Goal: Task Accomplishment & Management: Manage account settings

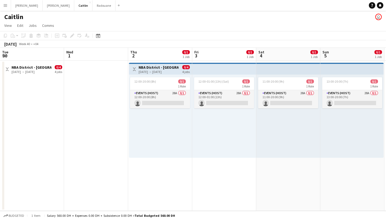
scroll to position [0, 211]
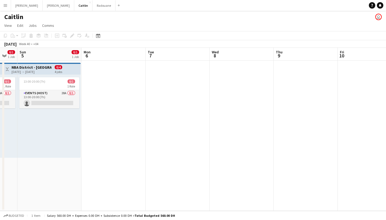
drag, startPoint x: 275, startPoint y: 148, endPoint x: 110, endPoint y: 153, distance: 164.8
click at [134, 160] on app-calendar-viewport "Thu 2 0/1 1 Job Fri 3 0/1 1 Job Sat 4 0/1 1 Job Sun 5 0/1 1 Job Mon 6 Tue 7 Wed…" at bounding box center [193, 129] width 386 height 163
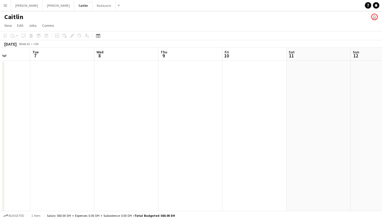
drag, startPoint x: 282, startPoint y: 120, endPoint x: 102, endPoint y: 117, distance: 180.3
click at [101, 128] on app-calendar-viewport "Fri 3 0/1 1 Job Sat 4 0/1 1 Job Sun 5 0/1 1 Job Mon 6 Tue 7 Wed 8 Thu 9 Fri 10 …" at bounding box center [191, 152] width 382 height 209
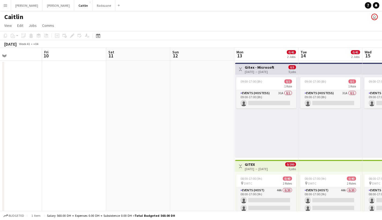
drag, startPoint x: 224, startPoint y: 130, endPoint x: 83, endPoint y: 125, distance: 141.8
click at [83, 125] on app-calendar-viewport "Mon 6 Tue 7 Wed 8 Thu 9 Fri 10 Sat 11 Sun 12 Mon 13 0/41 2 Jobs Tue 14 0/41 2 J…" at bounding box center [191, 152] width 382 height 209
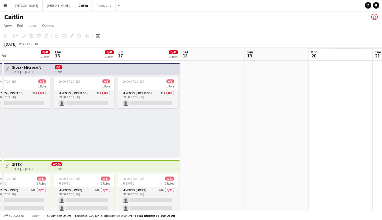
drag, startPoint x: 294, startPoint y: 113, endPoint x: 83, endPoint y: 114, distance: 211.1
click at [93, 120] on app-calendar-viewport "Sun 12 Mon 13 0/41 2 Jobs Tue 14 0/41 2 Jobs Wed 15 0/41 2 Jobs Thu 16 0/41 2 J…" at bounding box center [191, 152] width 382 height 209
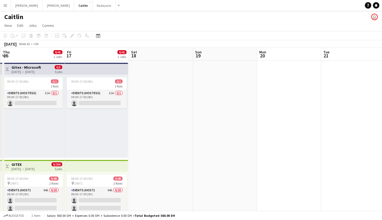
drag, startPoint x: 293, startPoint y: 114, endPoint x: 112, endPoint y: 121, distance: 181.2
click at [126, 131] on app-calendar-viewport "Mon 13 0/41 2 Jobs Tue 14 0/41 2 Jobs Wed 15 0/41 2 Jobs Thu 16 0/41 2 Jobs Fri…" at bounding box center [191, 152] width 382 height 209
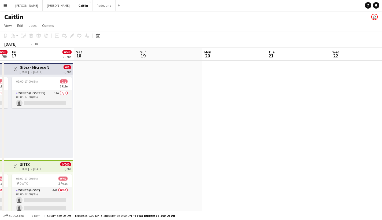
drag, startPoint x: 287, startPoint y: 93, endPoint x: 73, endPoint y: 102, distance: 214.2
click at [95, 108] on app-calendar-viewport "Tue 14 0/41 2 Jobs Wed 15 0/41 2 Jobs Thu 16 0/41 2 Jobs Fri 17 0/41 2 Jobs Sat…" at bounding box center [191, 152] width 382 height 209
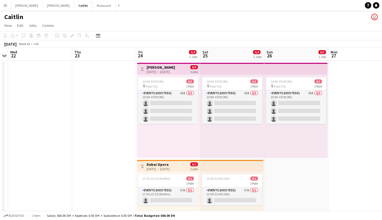
drag, startPoint x: 251, startPoint y: 97, endPoint x: 90, endPoint y: 95, distance: 161.0
click at [90, 95] on app-calendar-viewport "Sun 19 Mon 20 Tue 21 Wed 22 Thu 23 Fri 24 0/4 2 Jobs Sat 25 0/4 2 Jobs Sun 26 0…" at bounding box center [191, 152] width 382 height 209
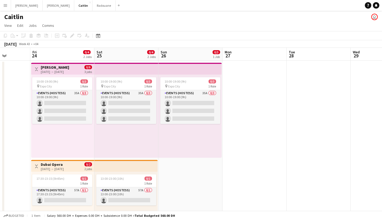
drag, startPoint x: 289, startPoint y: 96, endPoint x: 84, endPoint y: 96, distance: 205.2
click at [85, 97] on app-calendar-viewport "Mon 20 Tue 21 Wed 22 Thu 23 Fri 24 0/4 2 Jobs Sat 25 0/4 2 Jobs Sun 26 0/3 1 Jo…" at bounding box center [191, 152] width 382 height 209
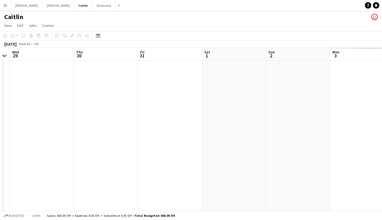
drag, startPoint x: 262, startPoint y: 93, endPoint x: 58, endPoint y: 81, distance: 204.5
click at [57, 84] on app-calendar-viewport "Sun 26 0/3 1 Job Mon 27 Tue 28 Wed 29 Thu 30 Fri 31 Sat 1 Sun 2 Mon 3 Tue 4 Wed…" at bounding box center [191, 152] width 382 height 209
drag, startPoint x: 253, startPoint y: 62, endPoint x: 75, endPoint y: 68, distance: 178.5
click at [71, 71] on app-calendar-viewport "Tue 28 Wed 29 Thu 30 Fri 31 Sat 1 Sun 2 Mon 3 Tue 4 Wed 5 Thu 6 Fri 7" at bounding box center [191, 152] width 382 height 209
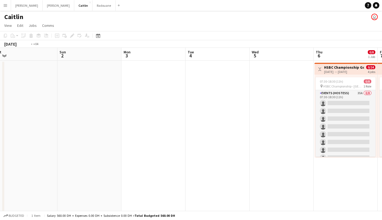
drag, startPoint x: 210, startPoint y: 99, endPoint x: 63, endPoint y: 77, distance: 148.4
click at [63, 77] on app-calendar-viewport "Wed 29 Thu 30 Fri 31 Sat 1 Sun 2 Mon 3 Tue 4 Wed 5 Thu 6 0/8 1 Job Fri 7 0/8 1 …" at bounding box center [191, 152] width 382 height 209
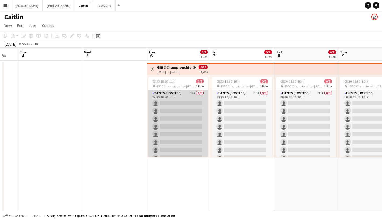
click at [179, 108] on app-card-role "Events (Hostess) 35A 0/8 07:30-18:30 (11h) single-neutral-actions single-neutra…" at bounding box center [178, 126] width 60 height 73
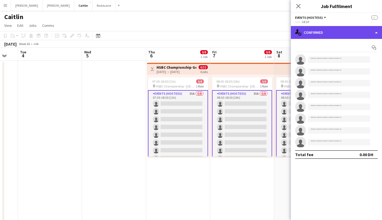
click at [335, 31] on div "single-neutral-actions-check-2 Confirmed" at bounding box center [336, 32] width 91 height 13
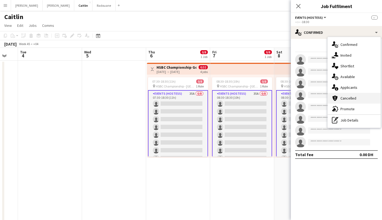
click at [366, 94] on div "cancellation Cancelled" at bounding box center [353, 98] width 53 height 11
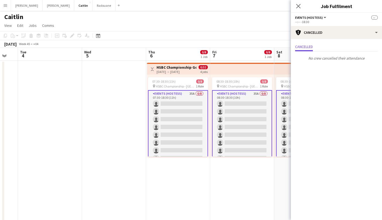
click at [366, 94] on mat-expansion-panel "Cancellations Cancellations Cancelled No crew cancelled their attendance" at bounding box center [336, 129] width 91 height 181
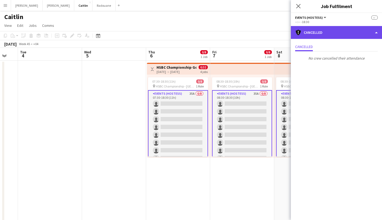
click at [375, 27] on div "cancellation Cancelled" at bounding box center [336, 32] width 91 height 13
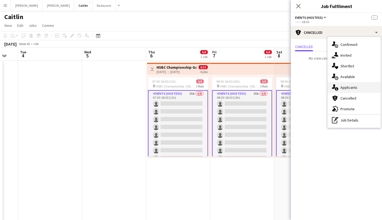
click at [346, 91] on div "single-neutral-actions-information Applicants" at bounding box center [353, 87] width 53 height 11
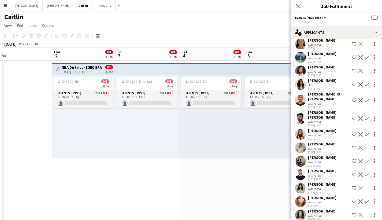
scroll to position [0, 130]
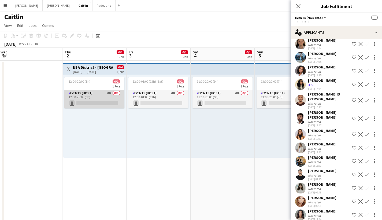
click at [97, 99] on app-card-role "Events (Host) 28A 0/1 12:00-20:00 (8h) single-neutral-actions" at bounding box center [94, 99] width 60 height 18
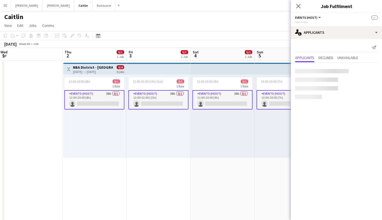
scroll to position [0, 0]
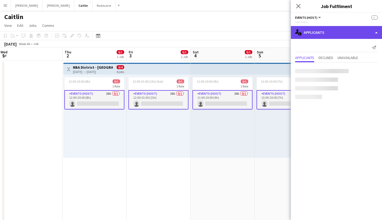
click at [320, 31] on div "single-neutral-actions-information Applicants" at bounding box center [336, 32] width 91 height 13
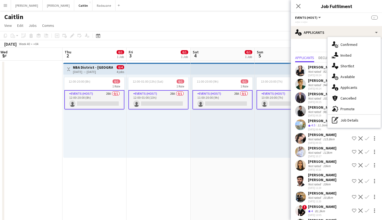
click at [269, 126] on div "13:00-20:00 (7h) 0/1 1 Role Events (Host) 28A 0/1 13:00-20:00 (7h) single-neutr…" at bounding box center [285, 115] width 63 height 83
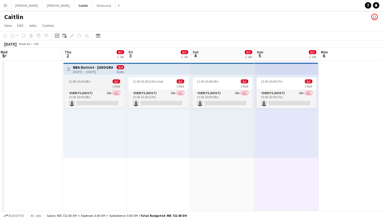
click at [102, 83] on div "12:00-20:00 (8h) 0/1" at bounding box center [94, 81] width 60 height 4
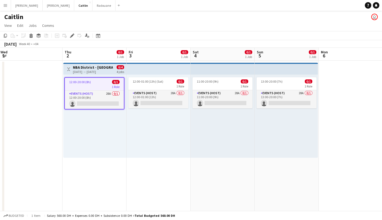
click at [109, 90] on app-job-card "12:00-20:00 (8h) 0/1 1 Role Events (Host) 28A 0/1 12:00-20:00 (8h) single-neutr…" at bounding box center [94, 93] width 60 height 32
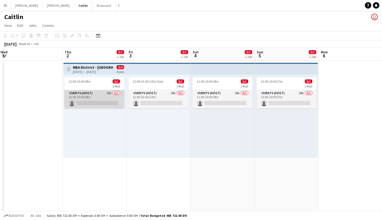
click at [110, 100] on app-card-role "Events (Host) 28A 0/1 12:00-20:00 (8h) single-neutral-actions" at bounding box center [94, 99] width 60 height 18
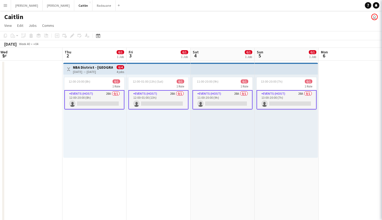
scroll to position [0, 129]
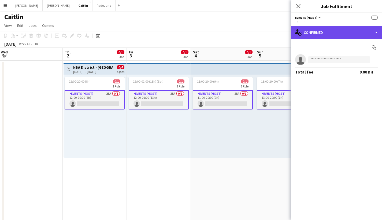
click at [343, 33] on div "single-neutral-actions-check-2 Confirmed" at bounding box center [336, 32] width 91 height 13
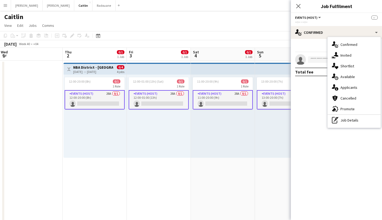
click at [347, 89] on span "Applicants" at bounding box center [348, 87] width 17 height 5
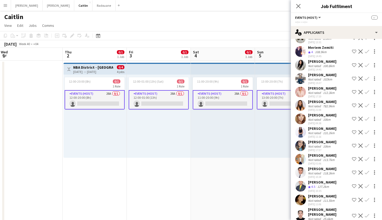
scroll to position [186, 0]
click at [322, 171] on div "118.3km" at bounding box center [329, 173] width 14 height 4
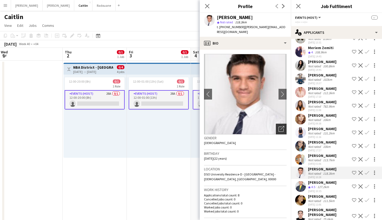
click at [281, 128] on div "Open photos pop-in" at bounding box center [281, 128] width 11 height 11
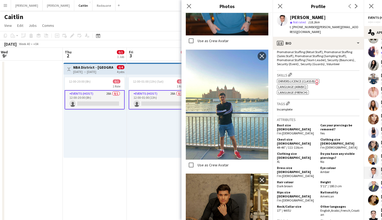
scroll to position [216, 0]
click at [280, 9] on div "Close pop-in" at bounding box center [279, 6] width 15 height 12
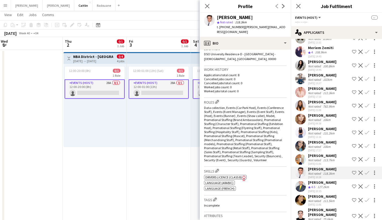
scroll to position [92, 0]
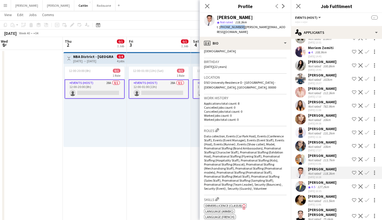
drag, startPoint x: 240, startPoint y: 27, endPoint x: 220, endPoint y: 27, distance: 19.6
click at [220, 27] on span "t. [PHONE_NUMBER]" at bounding box center [231, 27] width 28 height 4
drag, startPoint x: 220, startPoint y: 28, endPoint x: 240, endPoint y: 28, distance: 20.4
click at [240, 28] on span "t. [PHONE_NUMBER]" at bounding box center [231, 27] width 28 height 4
copy span "[PHONE_NUMBER]"
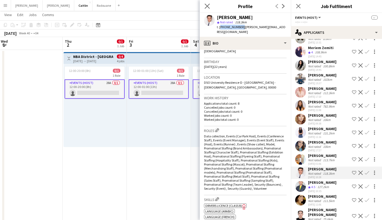
click at [207, 9] on app-icon "Close pop-in" at bounding box center [207, 6] width 8 height 8
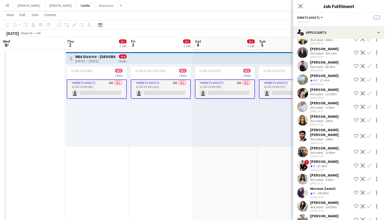
scroll to position [0, 0]
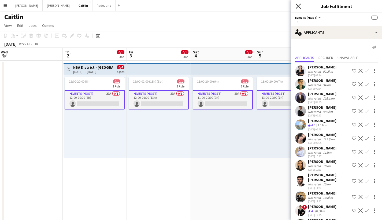
click at [300, 7] on icon "Close pop-in" at bounding box center [297, 5] width 5 height 5
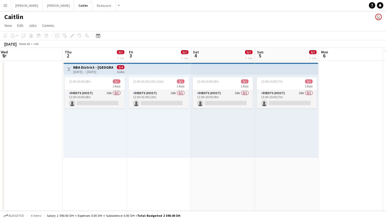
click at [8, 5] on button "Menu" at bounding box center [5, 5] width 11 height 11
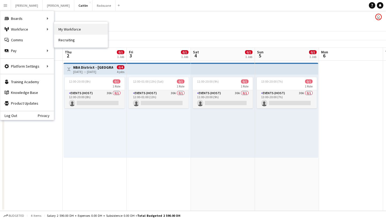
click at [75, 25] on link "My Workforce" at bounding box center [81, 29] width 54 height 11
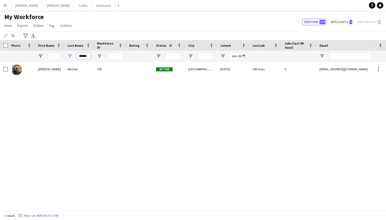
click at [80, 57] on input "******" at bounding box center [83, 56] width 13 height 6
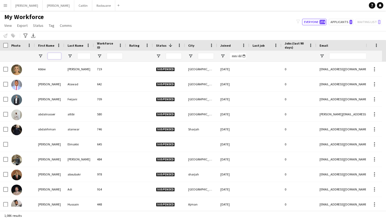
click at [57, 56] on input "First Name Filter Input" at bounding box center [54, 56] width 13 height 6
type input "*******"
